Goal: Transaction & Acquisition: Book appointment/travel/reservation

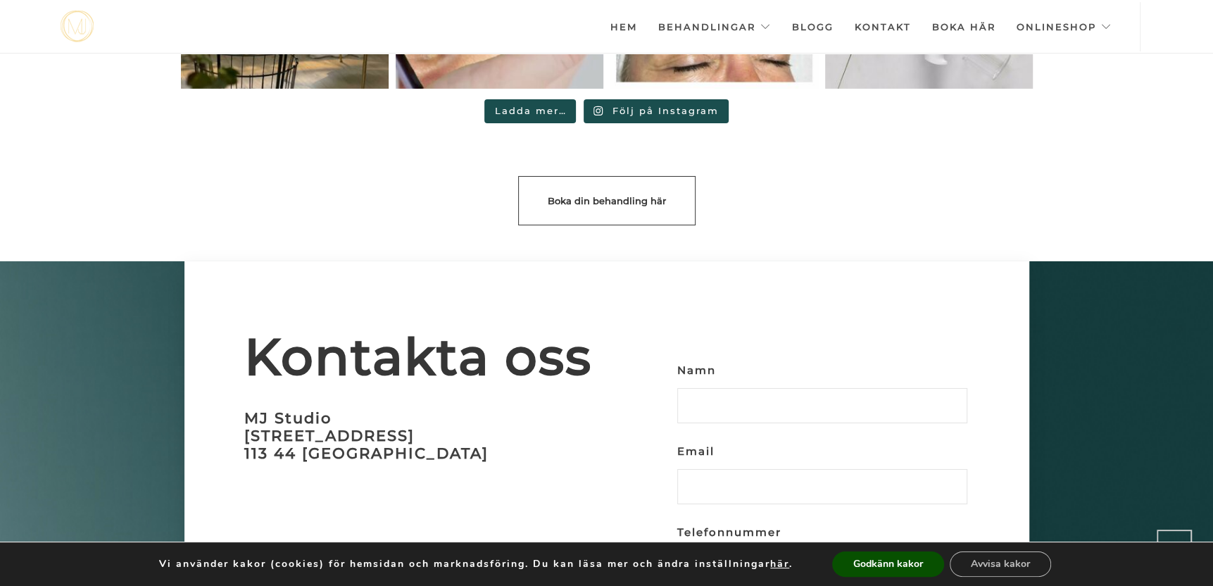
scroll to position [3956, 0]
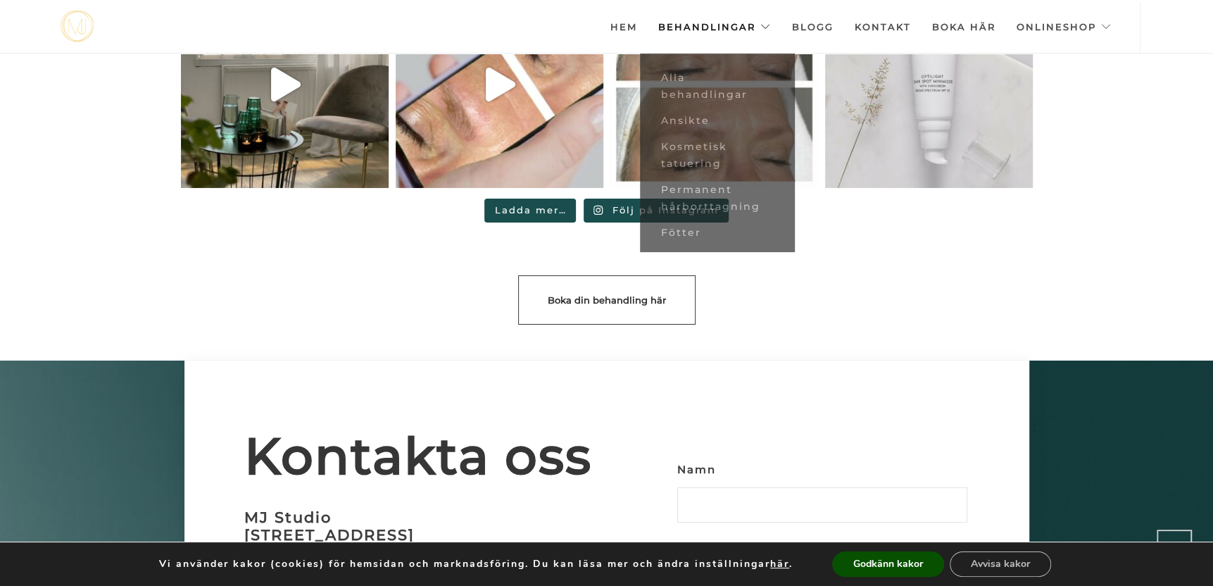
click at [711, 32] on link "Behandlingar" at bounding box center [714, 26] width 113 height 49
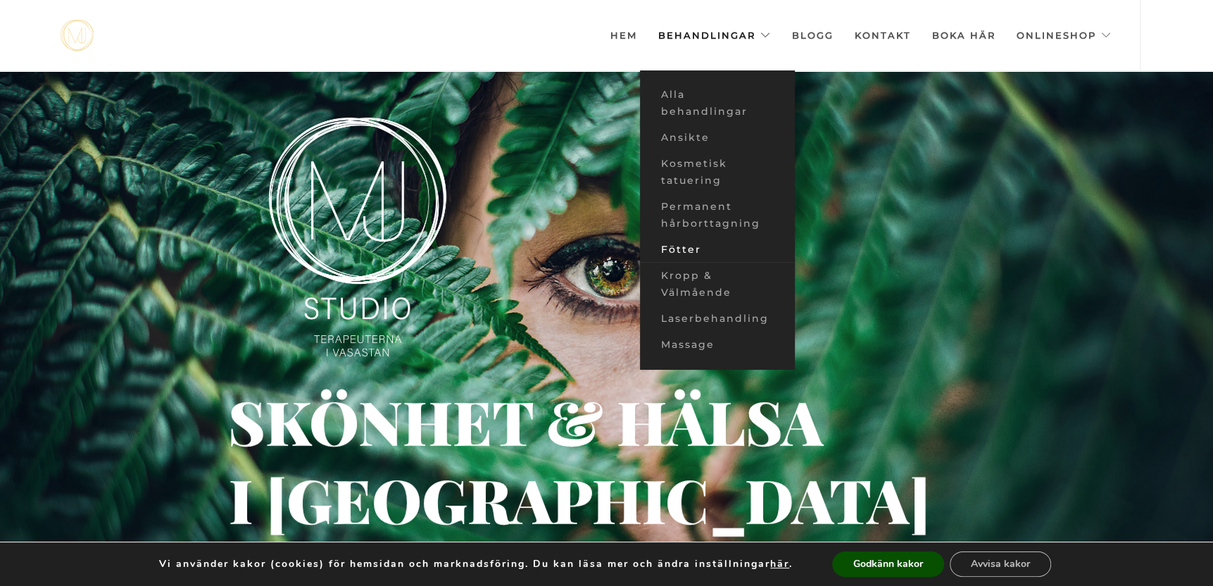
click at [696, 246] on link "Fötter" at bounding box center [717, 250] width 155 height 26
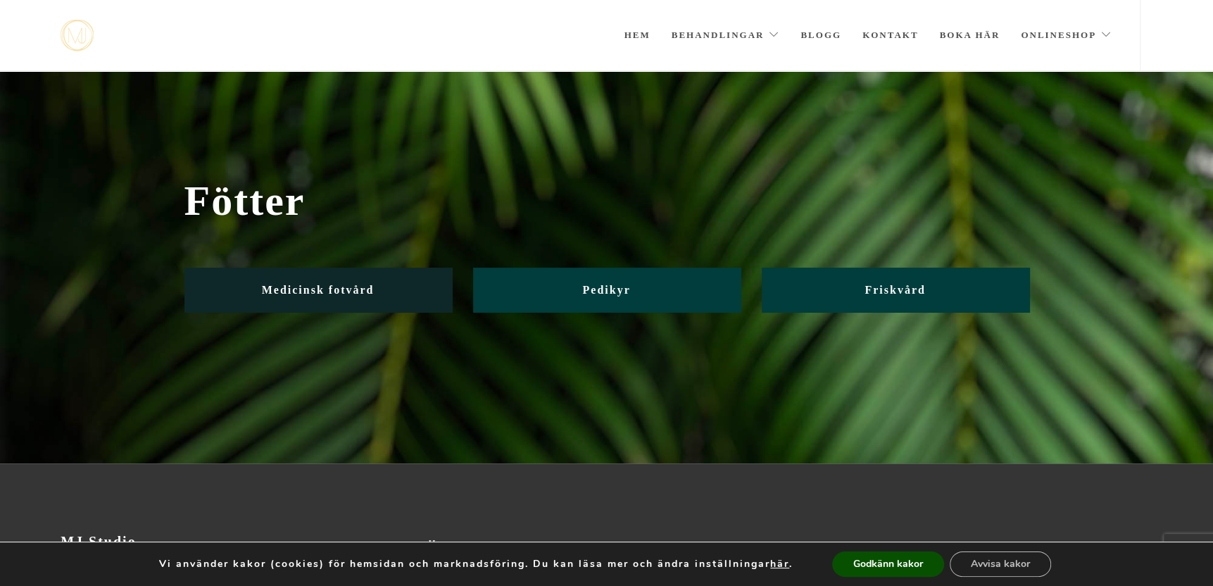
click at [353, 282] on link "Medicinsk fotvård" at bounding box center [319, 290] width 268 height 44
click at [306, 286] on span "Medicinsk fotvård" at bounding box center [318, 290] width 113 height 12
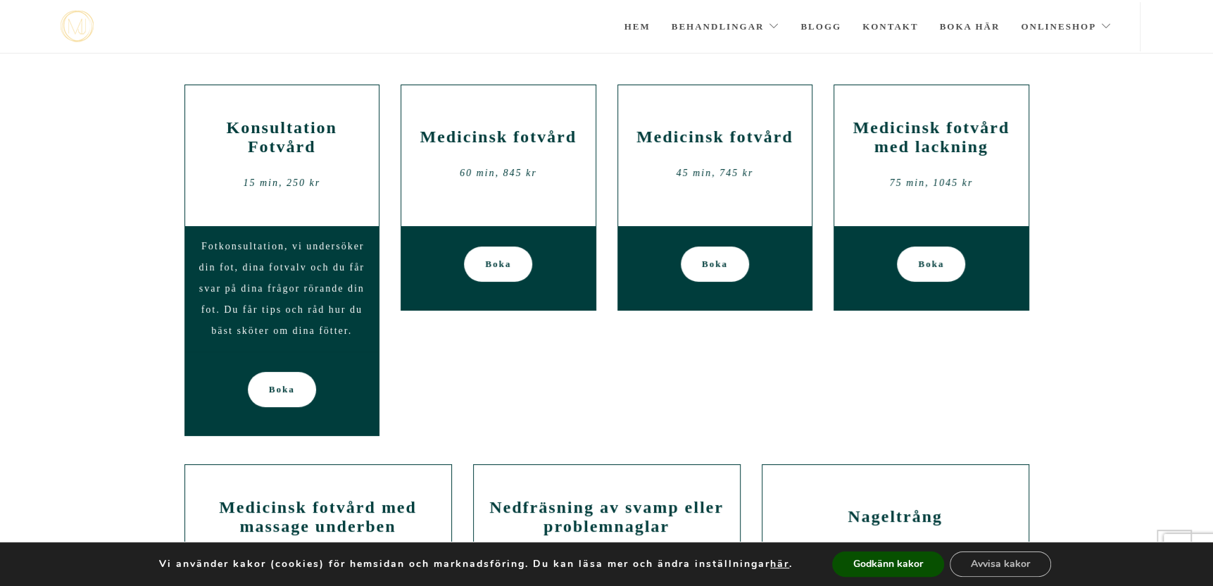
scroll to position [70, 0]
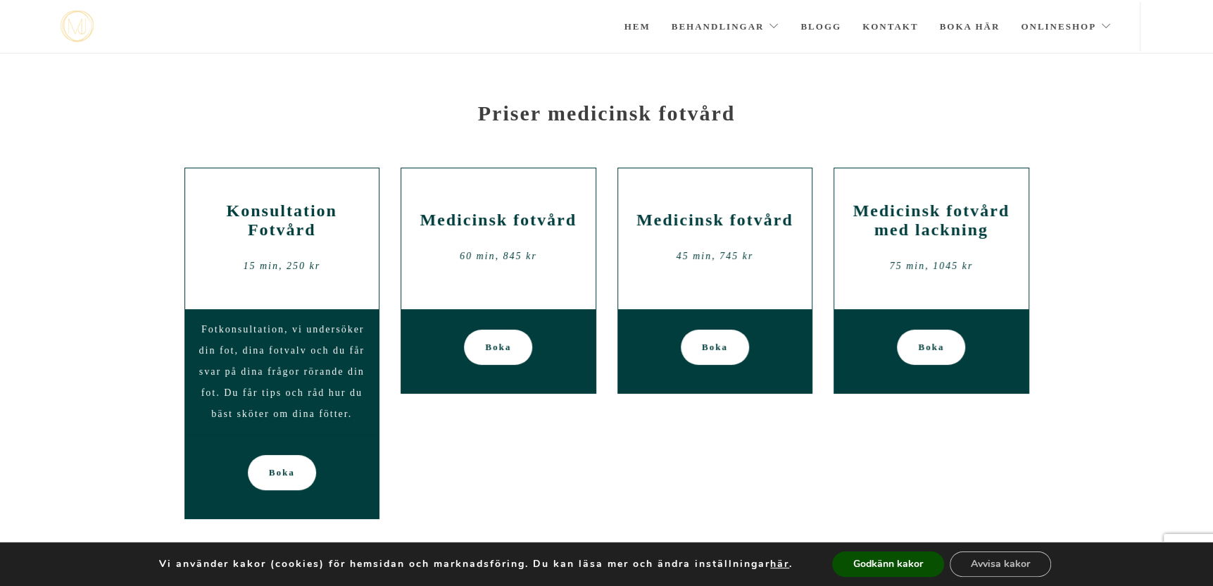
click at [499, 226] on h2 "Medicinsk fotvård" at bounding box center [498, 220] width 173 height 19
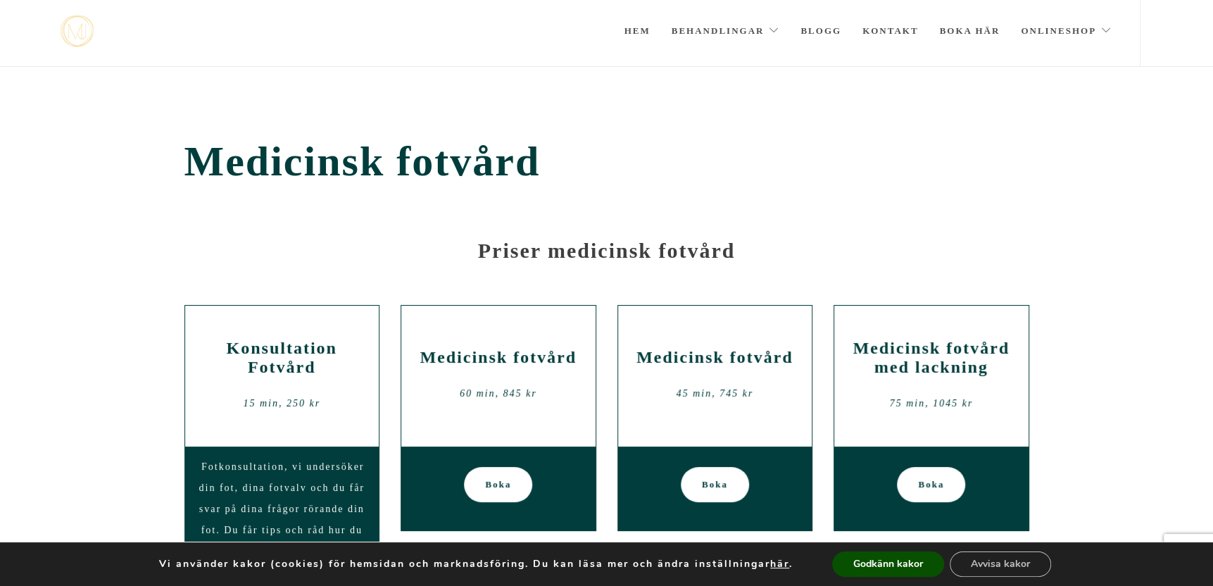
scroll to position [141, 0]
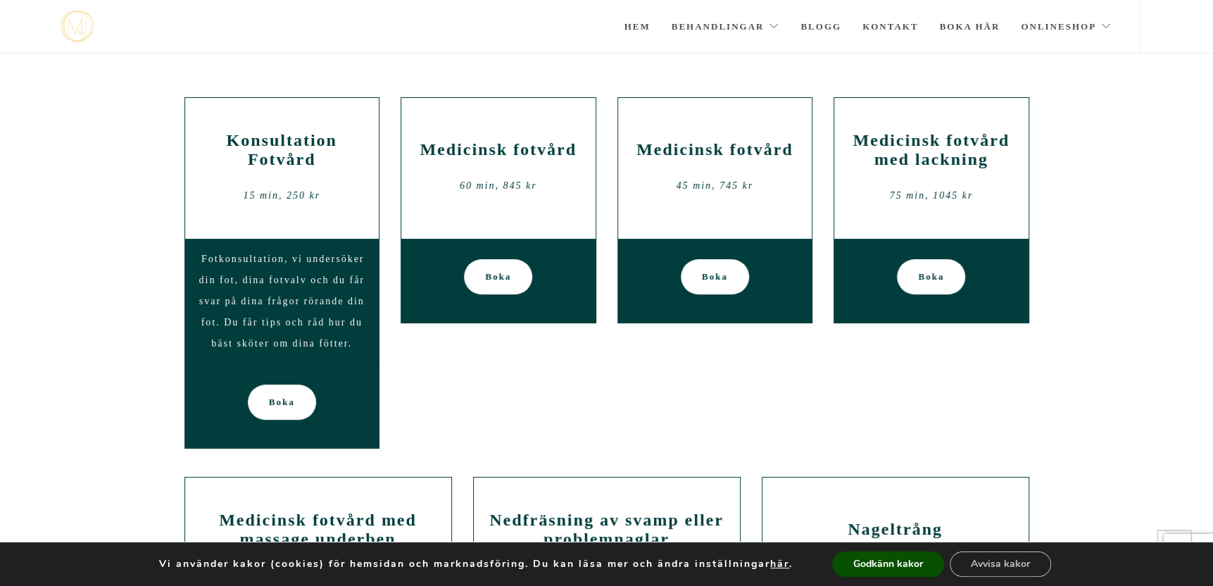
click at [483, 149] on h2 "Medicinsk fotvård" at bounding box center [498, 149] width 173 height 19
drag, startPoint x: 483, startPoint y: 149, endPoint x: 544, endPoint y: 187, distance: 71.5
click at [544, 187] on div "60 min, 845 kr" at bounding box center [498, 185] width 173 height 21
click at [544, 186] on div "60 min, 845 kr" at bounding box center [498, 185] width 173 height 21
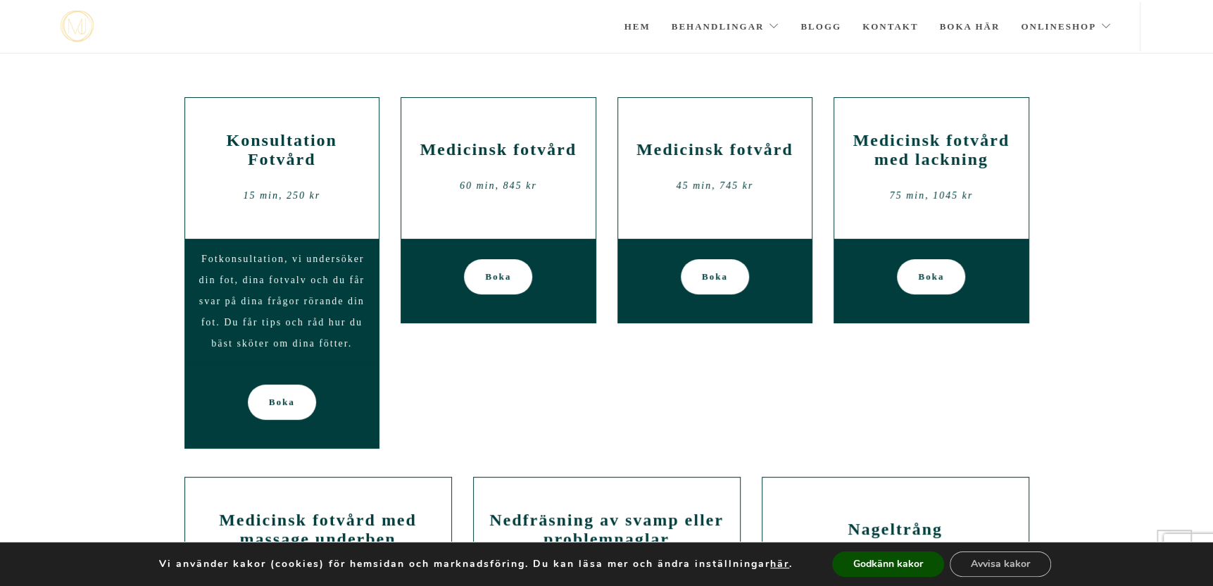
click at [544, 186] on div "60 min, 845 kr" at bounding box center [498, 185] width 173 height 21
click at [504, 268] on span "Boka" at bounding box center [498, 276] width 26 height 35
